Goal: Task Accomplishment & Management: Manage account settings

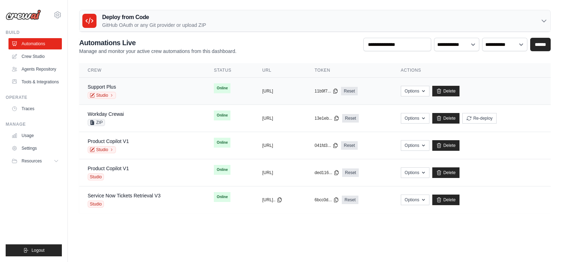
click at [178, 86] on div "Support Plus Studio" at bounding box center [142, 91] width 109 height 16
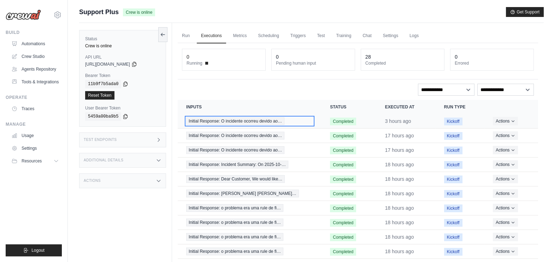
click at [219, 118] on span "Initial Response: O incidente ocorreu devido ao…" at bounding box center [235, 121] width 98 height 8
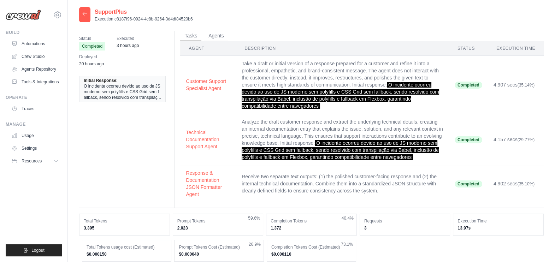
click at [84, 11] on icon at bounding box center [85, 14] width 6 height 6
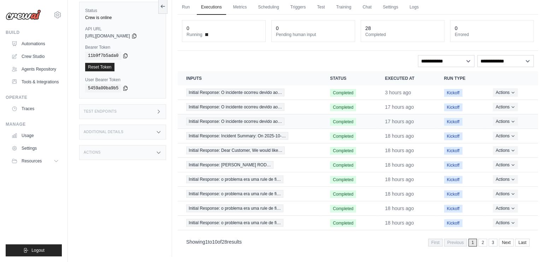
scroll to position [30, 0]
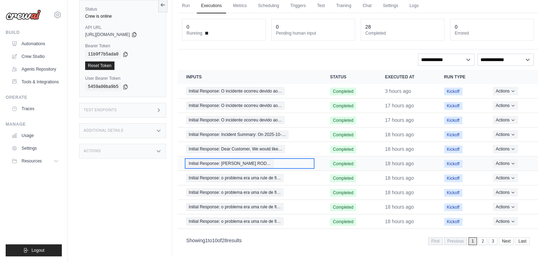
click at [274, 160] on span "Initial Response: Estimada GHISLAINE GARZON ROD…" at bounding box center [229, 164] width 87 height 8
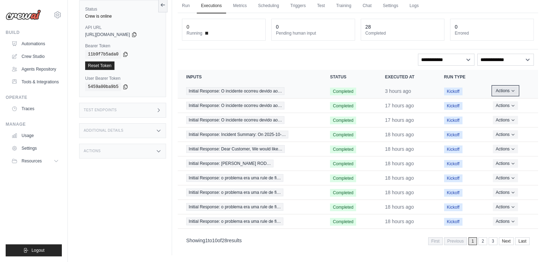
click at [517, 90] on button "Actions" at bounding box center [505, 91] width 25 height 8
click at [495, 115] on button "Delete" at bounding box center [507, 114] width 45 height 11
click at [412, 8] on link "Logs" at bounding box center [414, 6] width 18 height 15
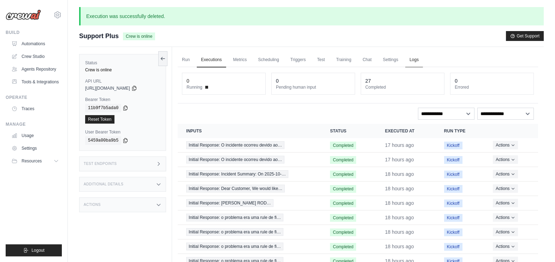
click at [412, 62] on link "Logs" at bounding box center [414, 60] width 18 height 15
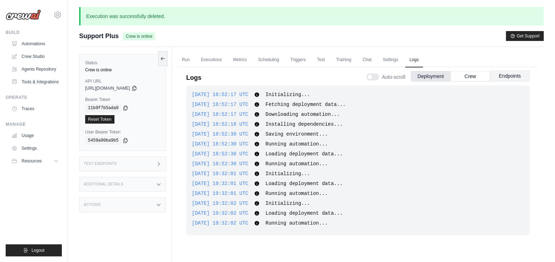
click at [504, 74] on button "Endpoints" at bounding box center [510, 76] width 40 height 11
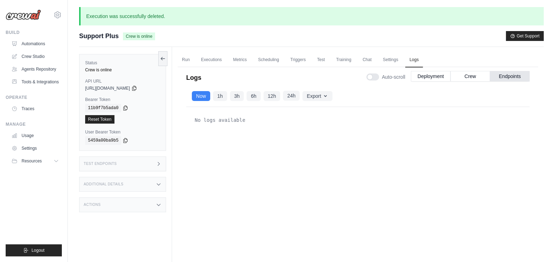
click at [288, 97] on button "24h" at bounding box center [291, 96] width 17 height 10
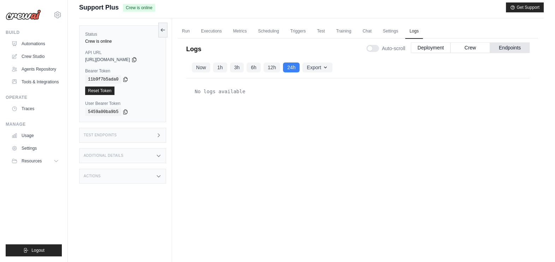
scroll to position [31, 0]
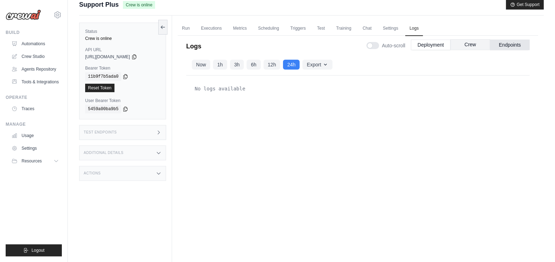
click at [465, 46] on button "Crew" at bounding box center [471, 44] width 40 height 11
click at [290, 62] on button "24h" at bounding box center [291, 64] width 17 height 10
click at [242, 26] on link "Metrics" at bounding box center [240, 28] width 22 height 15
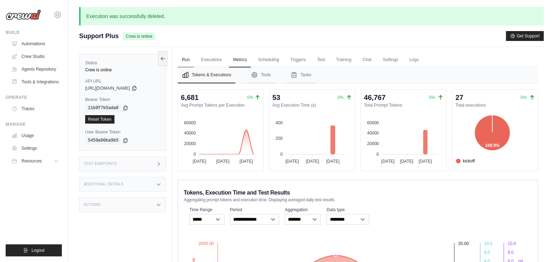
click at [190, 55] on link "Run" at bounding box center [186, 60] width 16 height 15
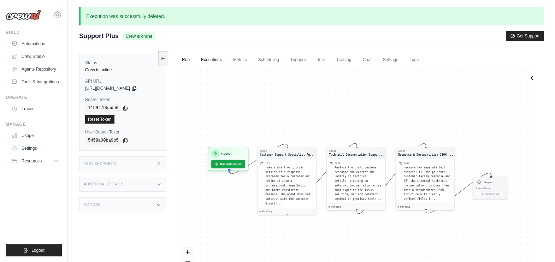
click at [219, 61] on link "Executions" at bounding box center [211, 60] width 29 height 15
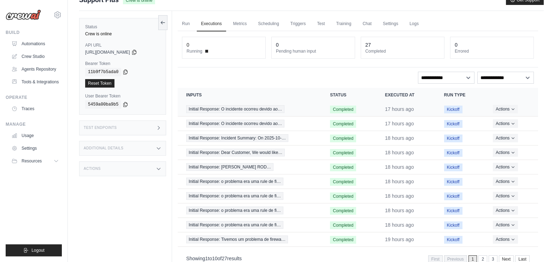
scroll to position [37, 0]
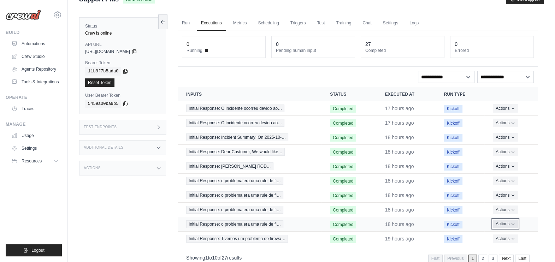
click at [507, 223] on button "Actions" at bounding box center [505, 224] width 25 height 8
click at [503, 250] on button "Delete" at bounding box center [507, 247] width 45 height 11
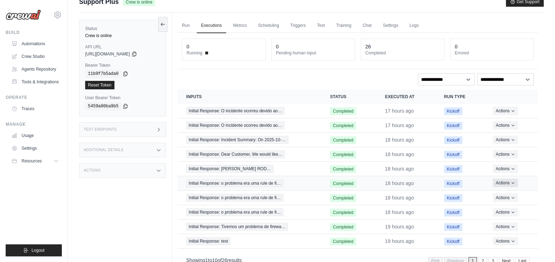
scroll to position [35, 0]
click at [507, 179] on button "Actions" at bounding box center [505, 182] width 25 height 8
click at [499, 209] on button "Delete" at bounding box center [507, 206] width 45 height 11
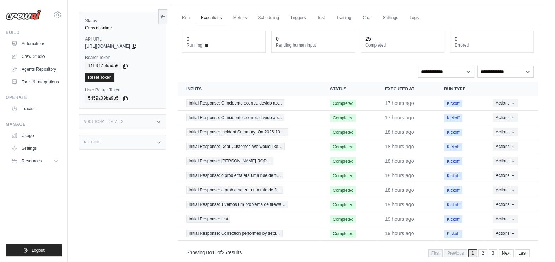
scroll to position [54, 0]
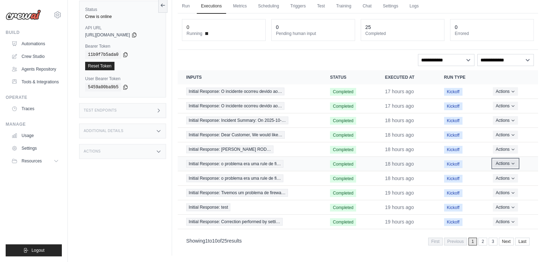
click at [511, 164] on icon "Actions for execution" at bounding box center [513, 164] width 4 height 4
click at [500, 185] on button "Delete" at bounding box center [507, 187] width 45 height 11
click at [503, 160] on button "Actions" at bounding box center [505, 163] width 25 height 8
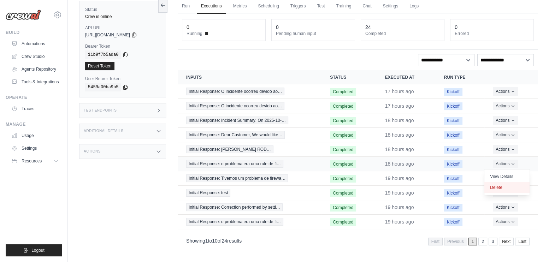
click at [491, 186] on button "Delete" at bounding box center [507, 187] width 45 height 11
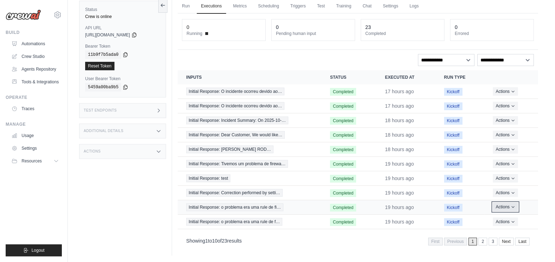
click at [505, 208] on button "Actions" at bounding box center [505, 207] width 25 height 8
click at [504, 229] on button "Delete" at bounding box center [507, 231] width 45 height 11
click at [509, 219] on button "Actions" at bounding box center [505, 221] width 25 height 8
click at [485, 246] on button "Delete" at bounding box center [507, 245] width 45 height 11
click at [510, 221] on button "Actions" at bounding box center [505, 221] width 25 height 8
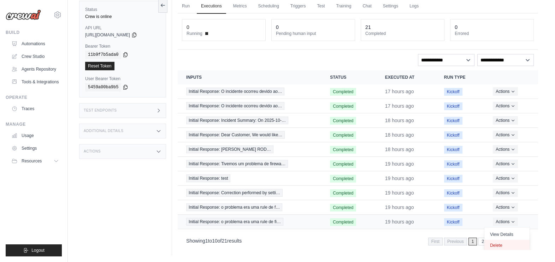
click at [494, 244] on button "Delete" at bounding box center [507, 245] width 45 height 11
click at [509, 209] on button "Actions" at bounding box center [505, 207] width 25 height 8
click at [500, 231] on button "Delete" at bounding box center [507, 231] width 45 height 11
click at [508, 203] on button "Actions" at bounding box center [505, 207] width 25 height 8
click at [494, 227] on button "Delete" at bounding box center [507, 231] width 45 height 11
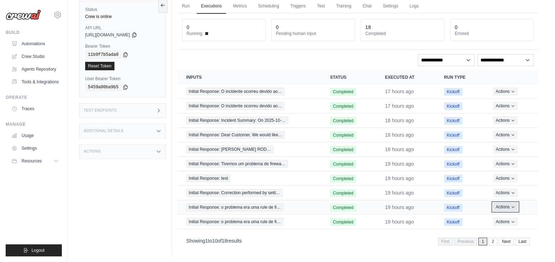
click at [508, 207] on button "Actions" at bounding box center [505, 207] width 25 height 8
click at [493, 229] on button "Delete" at bounding box center [507, 231] width 45 height 11
click at [505, 207] on button "Actions" at bounding box center [505, 207] width 25 height 8
click at [502, 229] on button "Delete" at bounding box center [507, 231] width 45 height 11
click at [513, 219] on icon "Actions for execution" at bounding box center [513, 221] width 4 height 4
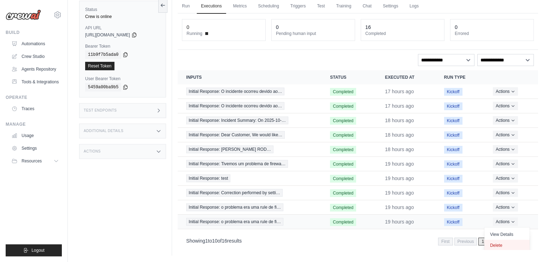
click at [489, 246] on button "Delete" at bounding box center [507, 245] width 45 height 11
click at [495, 207] on button "Actions" at bounding box center [505, 207] width 25 height 8
click at [500, 228] on button "Delete" at bounding box center [507, 231] width 45 height 11
click at [499, 207] on button "Actions" at bounding box center [505, 207] width 25 height 8
click at [494, 227] on button "Delete" at bounding box center [507, 231] width 45 height 11
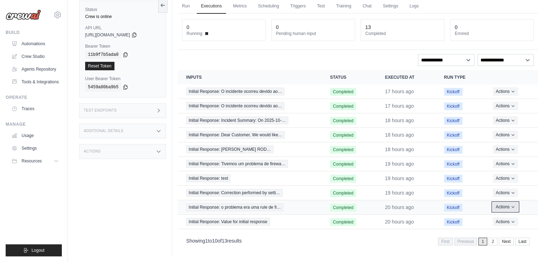
click at [513, 206] on icon "Actions for execution" at bounding box center [513, 206] width 2 height 1
click at [505, 232] on button "Delete" at bounding box center [507, 231] width 45 height 11
click at [506, 221] on button "Actions" at bounding box center [505, 221] width 25 height 8
click at [492, 244] on button "Delete" at bounding box center [507, 245] width 45 height 11
click at [496, 221] on button "Actions" at bounding box center [505, 221] width 25 height 8
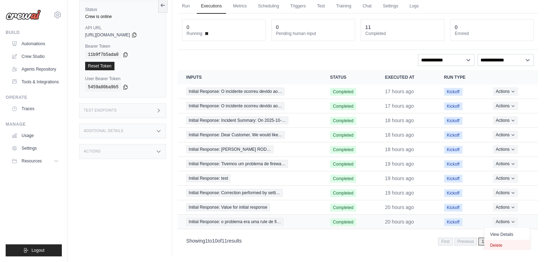
click at [491, 246] on button "Delete" at bounding box center [507, 245] width 45 height 11
click at [513, 222] on icon "Actions for execution" at bounding box center [513, 221] width 4 height 4
click at [500, 242] on button "Delete" at bounding box center [507, 245] width 45 height 11
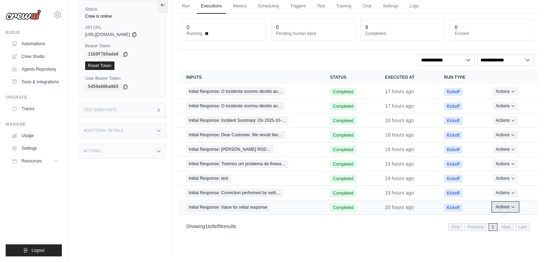
click at [500, 206] on button "Actions" at bounding box center [505, 207] width 25 height 8
click at [490, 226] on button "Delete" at bounding box center [507, 231] width 45 height 11
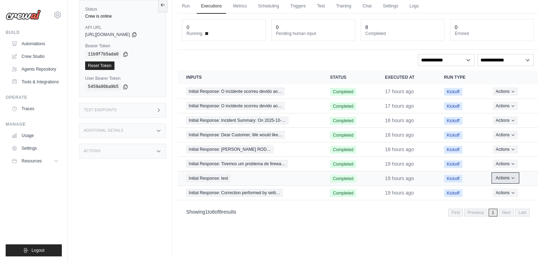
click at [497, 177] on button "Actions" at bounding box center [505, 178] width 25 height 8
click at [498, 200] on button "Delete" at bounding box center [507, 202] width 45 height 11
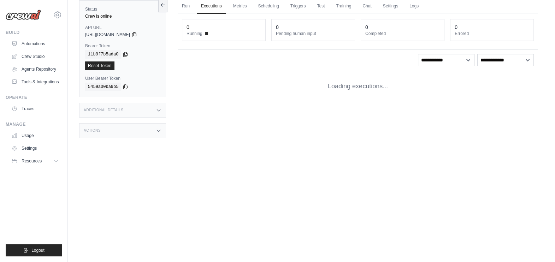
scroll to position [0, 0]
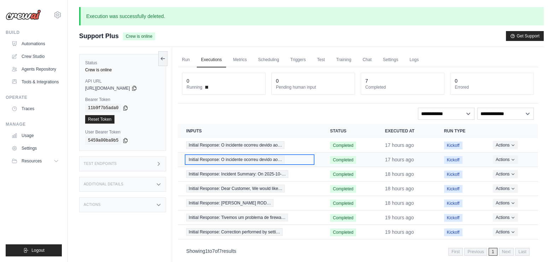
click at [273, 159] on span "Initial Response: O incidente ocorreu devido ao…" at bounding box center [235, 160] width 98 height 8
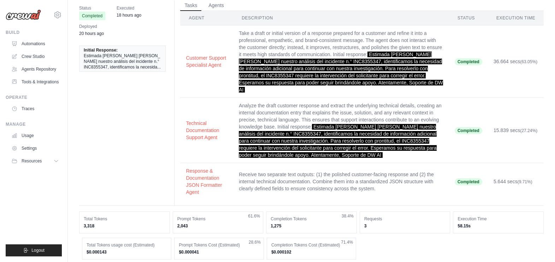
scroll to position [147, 0]
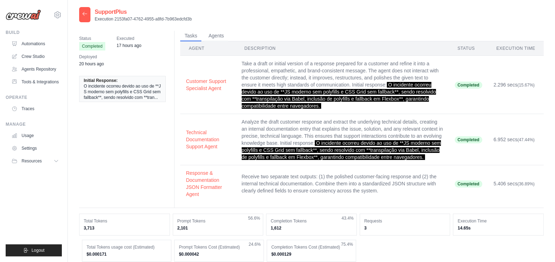
click at [80, 18] on div at bounding box center [84, 14] width 11 height 15
click at [85, 13] on icon at bounding box center [85, 14] width 6 height 6
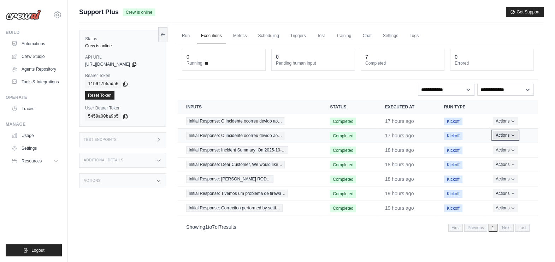
click at [513, 136] on icon "Actions for execution" at bounding box center [513, 135] width 4 height 4
click at [504, 155] on button "Delete" at bounding box center [507, 159] width 45 height 11
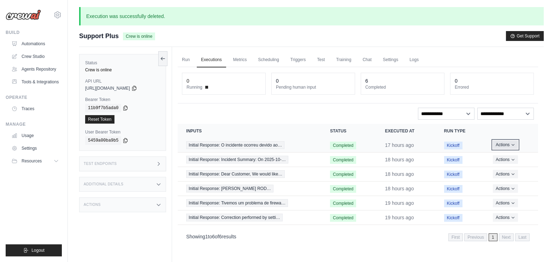
click at [505, 146] on button "Actions" at bounding box center [505, 145] width 25 height 8
click at [504, 167] on button "Delete" at bounding box center [507, 168] width 45 height 11
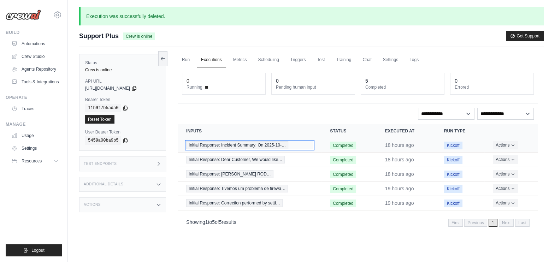
click at [274, 144] on span "Initial Response: Incident Summary: On 2025-10-…" at bounding box center [237, 145] width 102 height 8
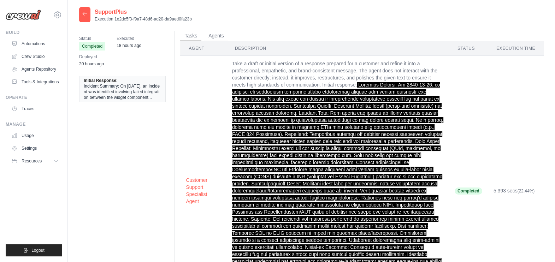
click at [87, 14] on icon at bounding box center [85, 14] width 6 height 6
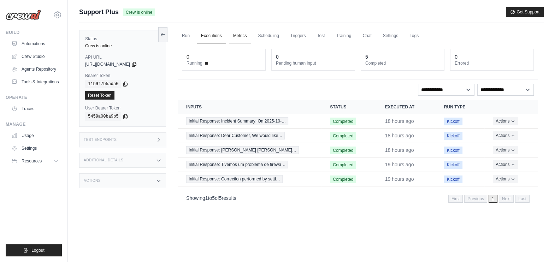
click at [241, 34] on link "Metrics" at bounding box center [240, 36] width 22 height 15
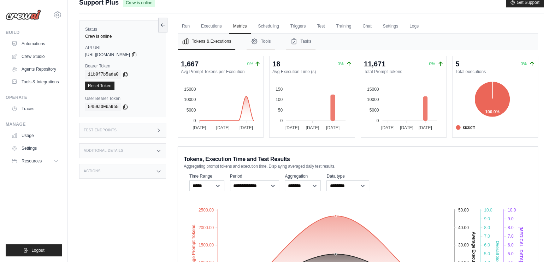
scroll to position [9, 0]
click at [270, 27] on link "Scheduling" at bounding box center [268, 26] width 29 height 15
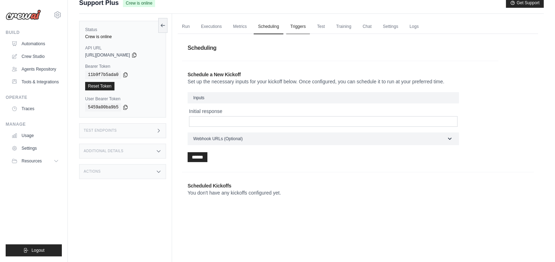
click at [288, 29] on link "Triggers" at bounding box center [298, 26] width 24 height 15
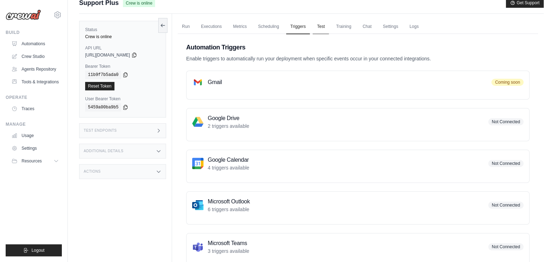
click at [323, 28] on link "Test" at bounding box center [321, 26] width 16 height 15
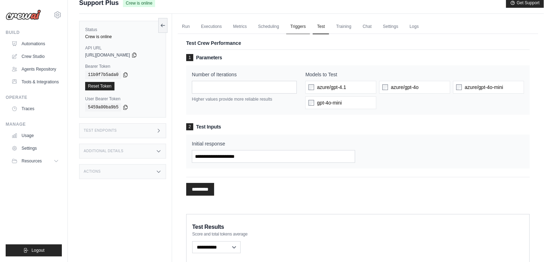
click at [309, 25] on link "Triggers" at bounding box center [298, 26] width 24 height 15
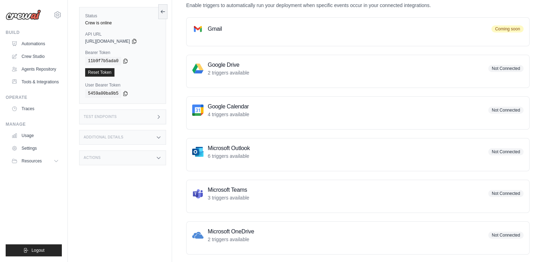
scroll to position [75, 0]
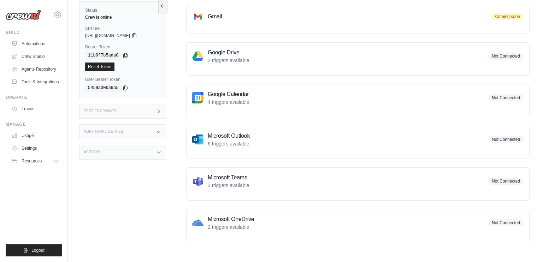
click at [495, 181] on span "Not Connected" at bounding box center [505, 181] width 35 height 7
click at [203, 178] on img at bounding box center [197, 181] width 11 height 11
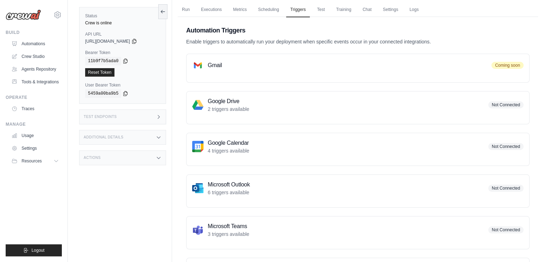
scroll to position [0, 0]
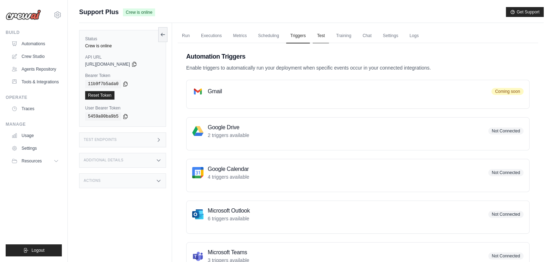
click at [325, 35] on link "Test" at bounding box center [321, 36] width 16 height 15
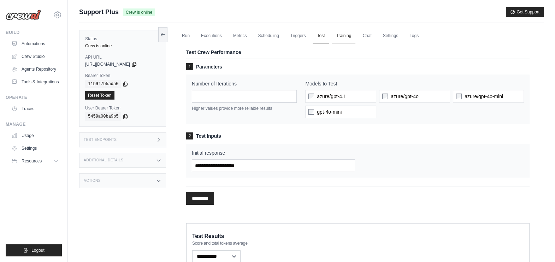
click at [340, 39] on link "Training" at bounding box center [344, 36] width 24 height 15
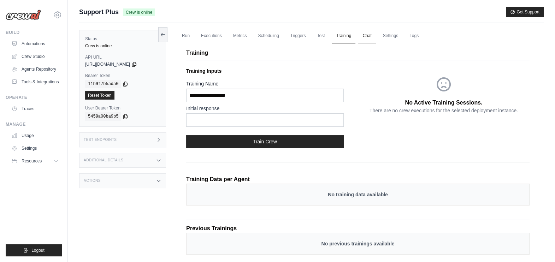
click at [359, 39] on link "Chat" at bounding box center [366, 36] width 17 height 15
click at [391, 36] on link "Settings" at bounding box center [391, 36] width 24 height 15
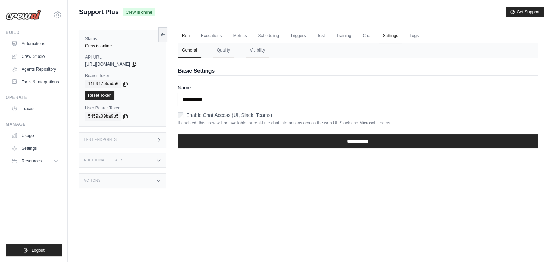
click at [193, 35] on link "Run" at bounding box center [186, 36] width 16 height 15
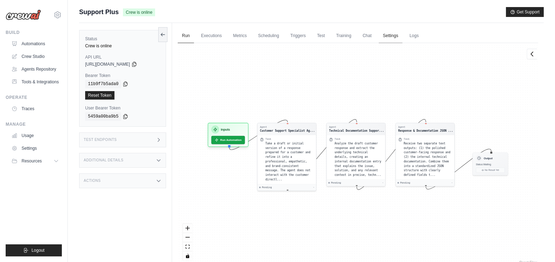
click at [392, 37] on link "Settings" at bounding box center [391, 36] width 24 height 15
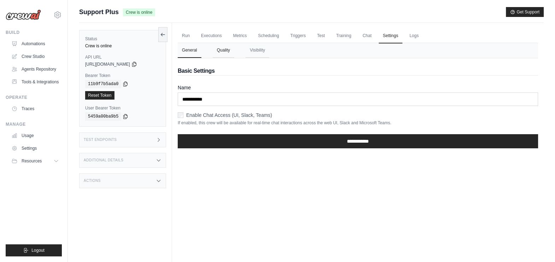
click at [219, 50] on button "Quality" at bounding box center [224, 50] width 22 height 15
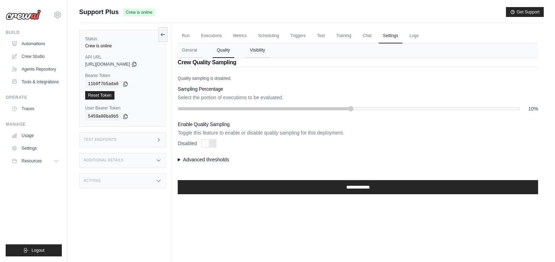
click at [253, 52] on button "Visibility" at bounding box center [258, 50] width 24 height 15
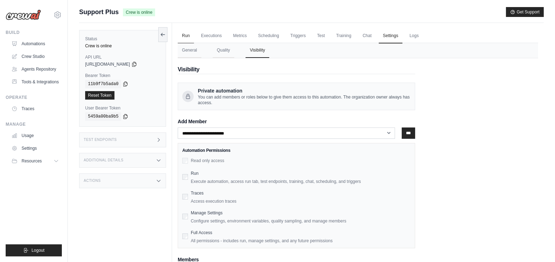
click at [188, 34] on link "Run" at bounding box center [186, 36] width 16 height 15
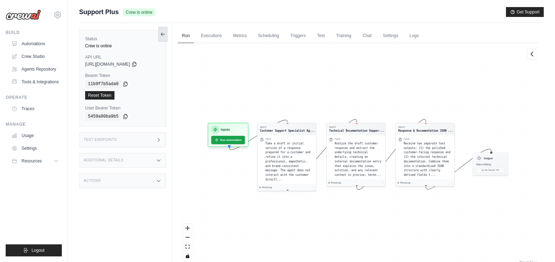
click at [160, 37] on icon at bounding box center [163, 34] width 6 height 6
